Goal: Task Accomplishment & Management: Use online tool/utility

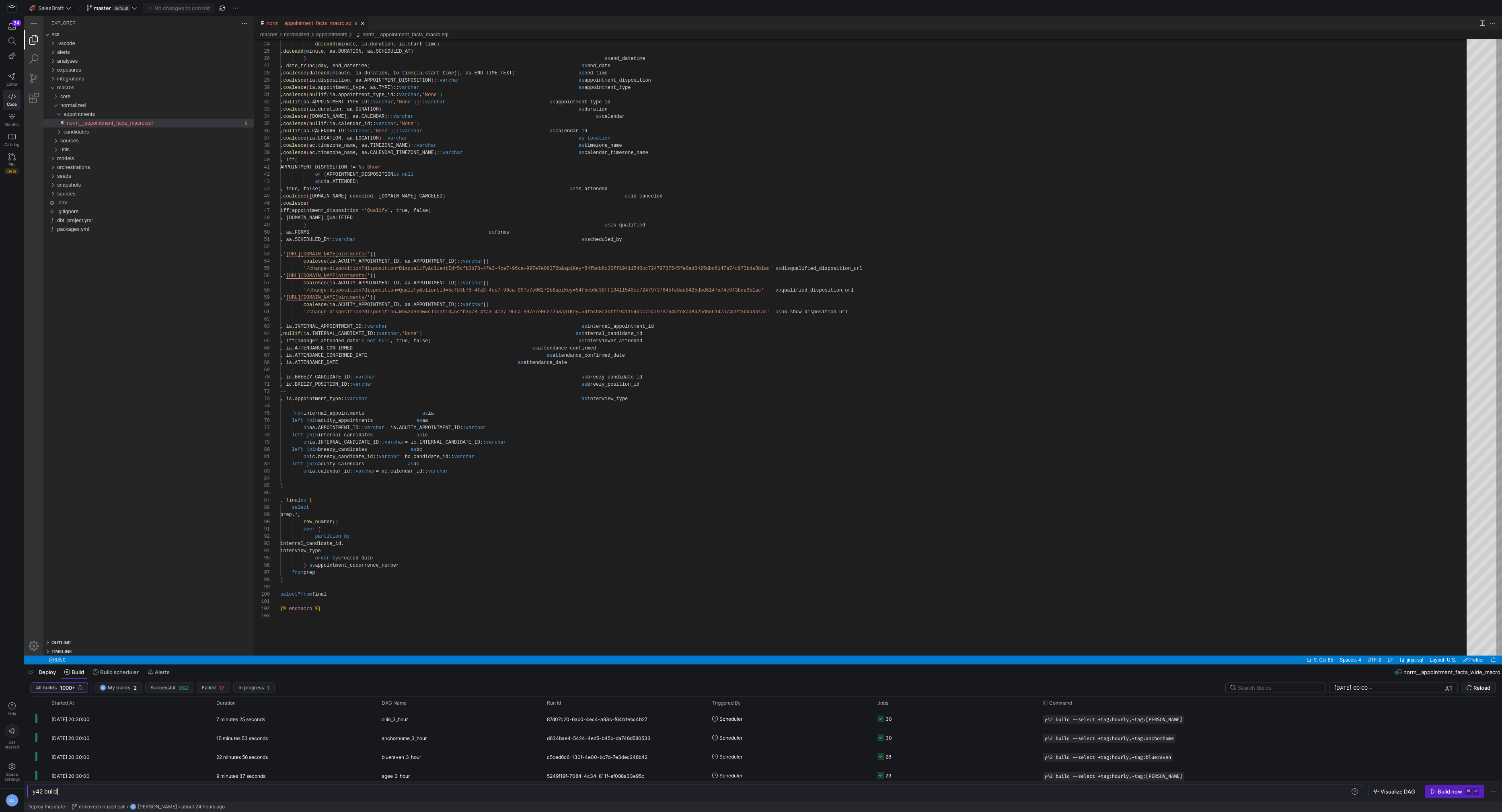
scroll to position [44, 244]
click at [105, 159] on div "models" at bounding box center [155, 158] width 197 height 9
click at [92, 442] on span "supremehome" at bounding box center [76, 441] width 33 height 6
click at [90, 456] on div "zeo" at bounding box center [156, 459] width 194 height 9
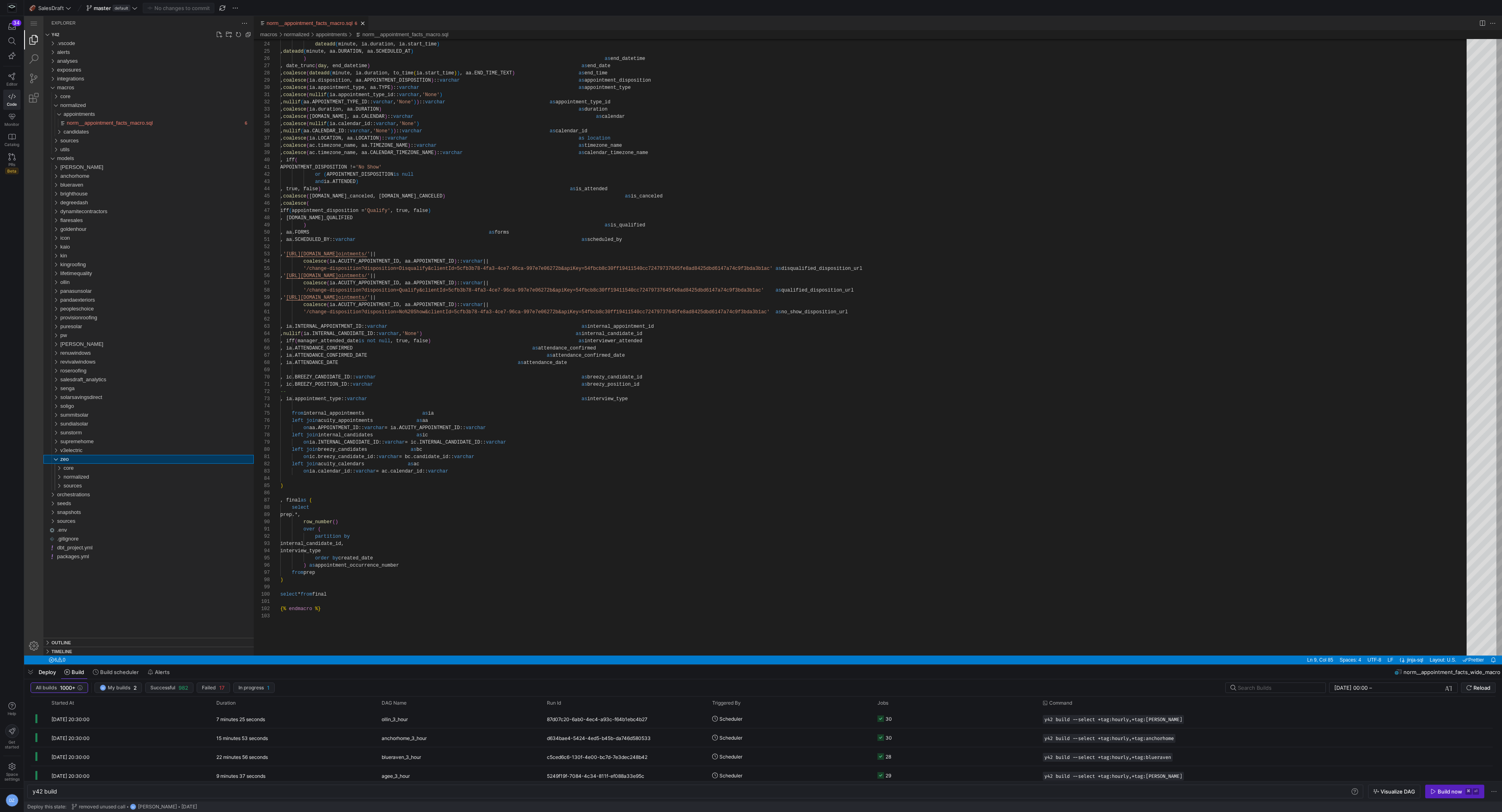
click at [89, 459] on div "zeo" at bounding box center [156, 459] width 194 height 9
type textarea "over ( partition by internal_candidate_id, interview_type order by created_date…"
click at [604, 553] on div "dateadd ( minute, ia.duration, ia.start_time ) , dateadd ( minute, aa.DURATION,…" at bounding box center [876, 551] width 1192 height 1354
